Goal: Task Accomplishment & Management: Use online tool/utility

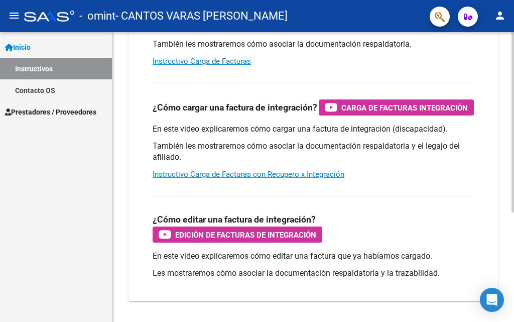
scroll to position [176, 0]
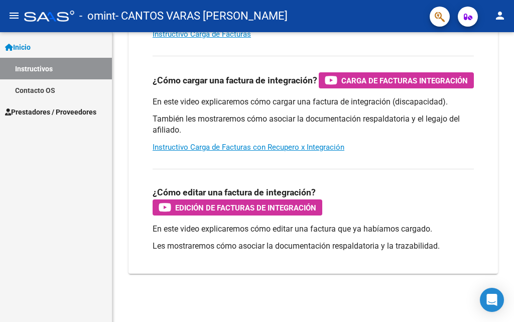
click at [50, 109] on span "Prestadores / Proveedores" at bounding box center [50, 111] width 91 height 11
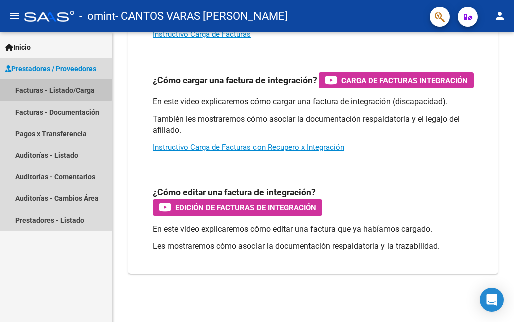
click at [54, 89] on link "Facturas - Listado/Carga" at bounding box center [56, 90] width 112 height 22
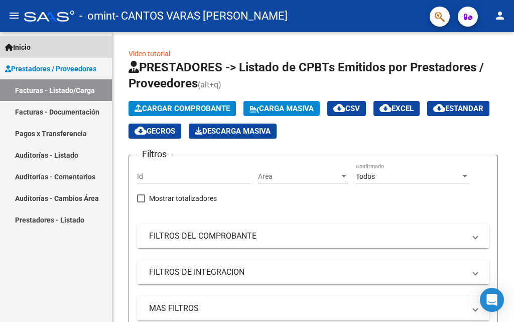
click at [18, 45] on span "Inicio" at bounding box center [18, 47] width 26 height 11
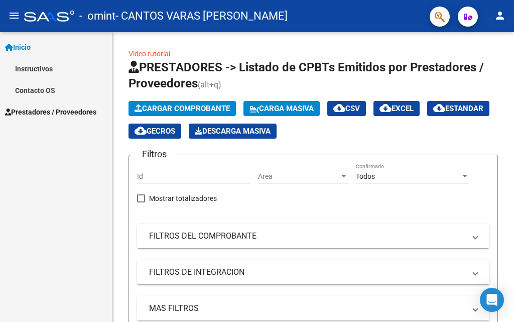
click at [36, 106] on span "Prestadores / Proveedores" at bounding box center [50, 111] width 91 height 11
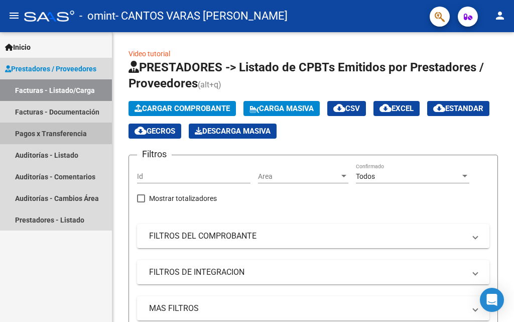
click at [61, 135] on link "Pagos x Transferencia" at bounding box center [56, 133] width 112 height 22
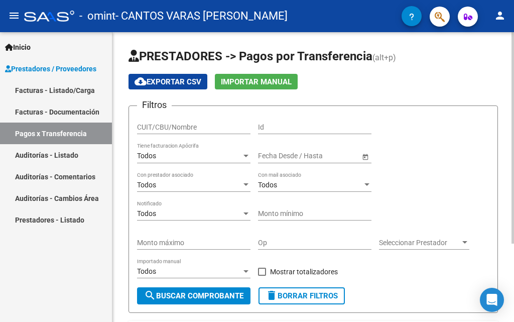
click at [181, 126] on input "CUIT/CBU/Nombre" at bounding box center [193, 127] width 113 height 9
click at [181, 125] on input "CUIT/CBU/Nombre" at bounding box center [193, 127] width 113 height 9
type input "20235453259"
click at [214, 292] on span "search Buscar Comprobante" at bounding box center [193, 295] width 99 height 9
click at [432, 17] on button "button" at bounding box center [439, 17] width 20 height 20
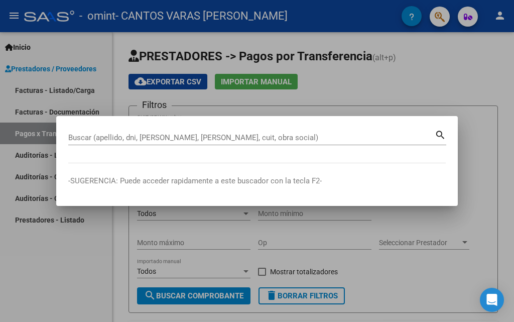
click at [440, 135] on mat-icon "search" at bounding box center [440, 134] width 12 height 12
click at [439, 15] on div at bounding box center [257, 161] width 514 height 322
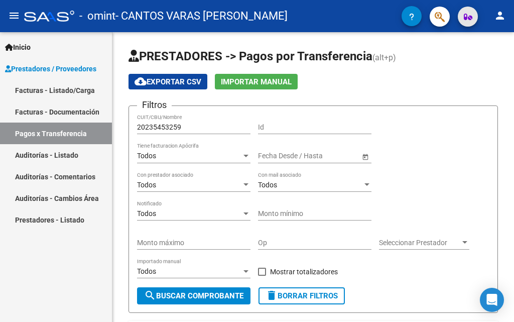
click at [464, 17] on icon "button" at bounding box center [468, 17] width 9 height 8
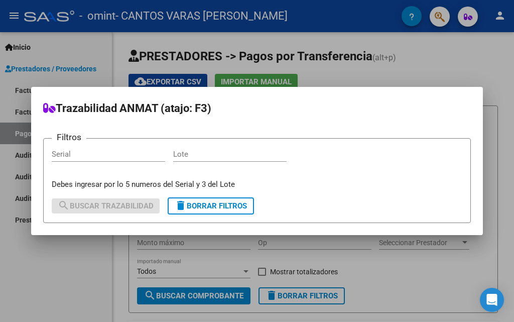
click at [499, 16] on div at bounding box center [257, 161] width 514 height 322
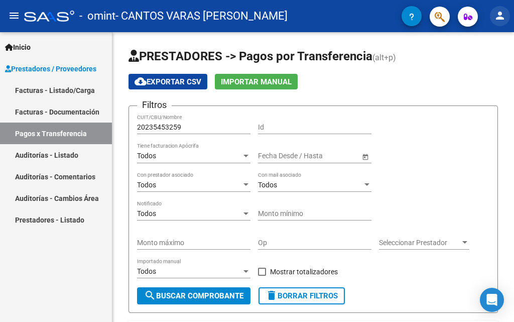
click at [499, 16] on mat-icon "person" at bounding box center [500, 16] width 12 height 12
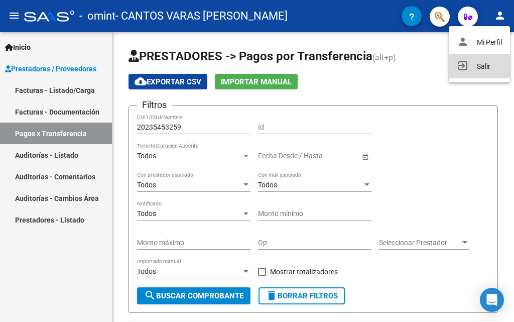
click at [482, 67] on button "exit_to_app Salir" at bounding box center [478, 66] width 61 height 24
